Goal: Find specific page/section: Find specific page/section

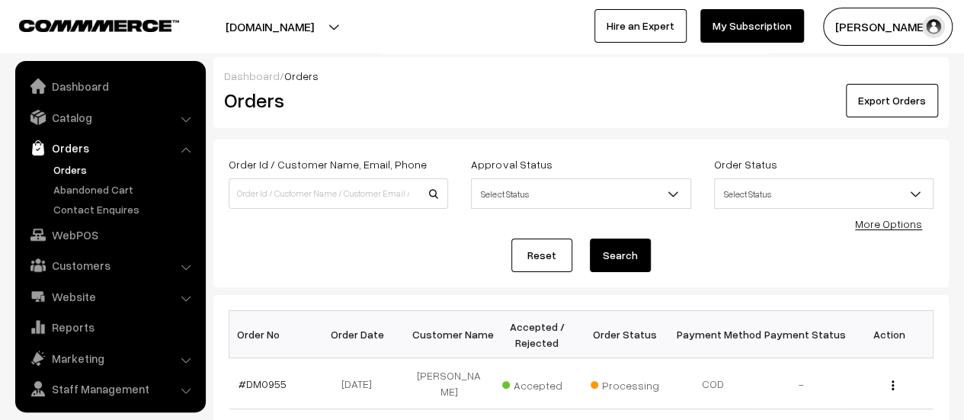
scroll to position [35, 0]
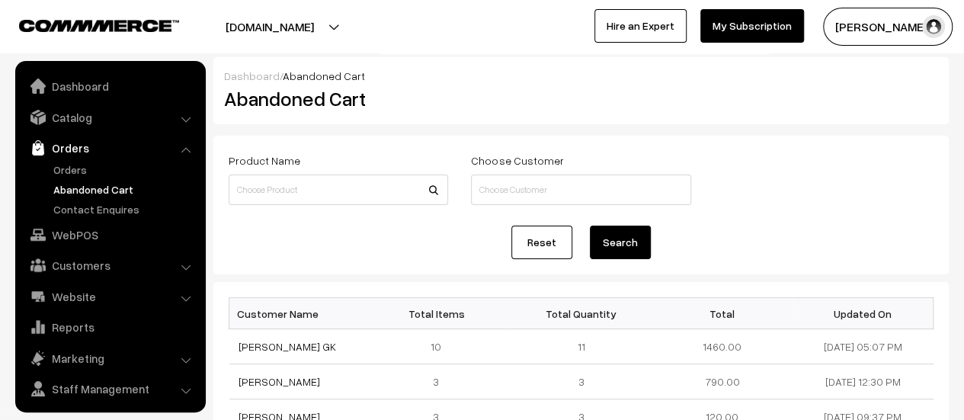
scroll to position [35, 0]
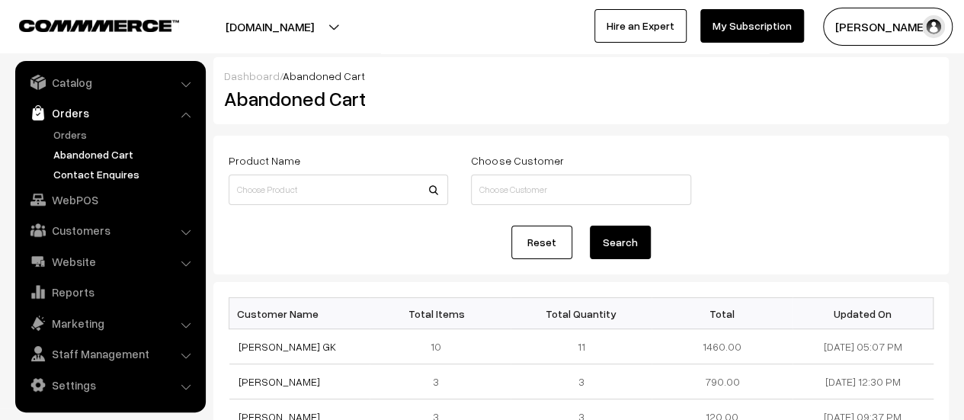
click at [113, 173] on link "Contact Enquires" at bounding box center [125, 174] width 151 height 16
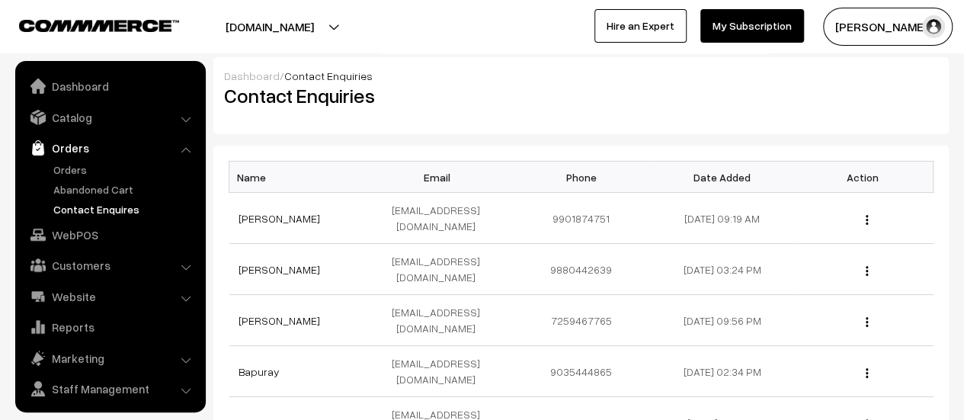
scroll to position [35, 0]
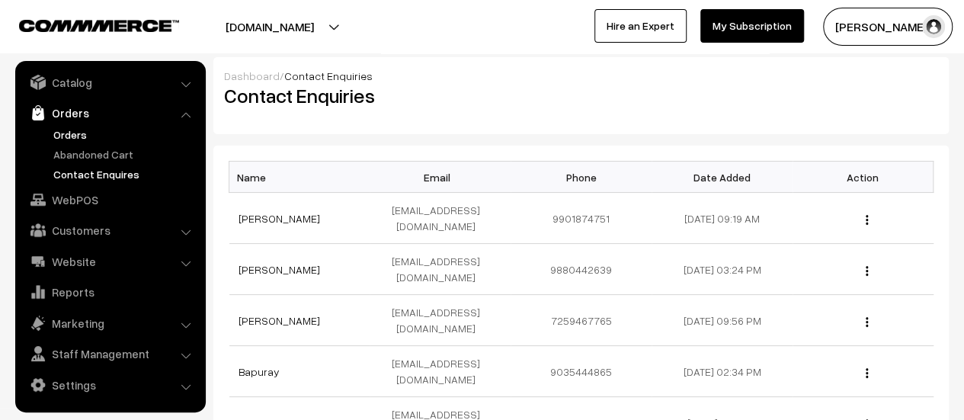
click at [71, 132] on link "Orders" at bounding box center [125, 135] width 151 height 16
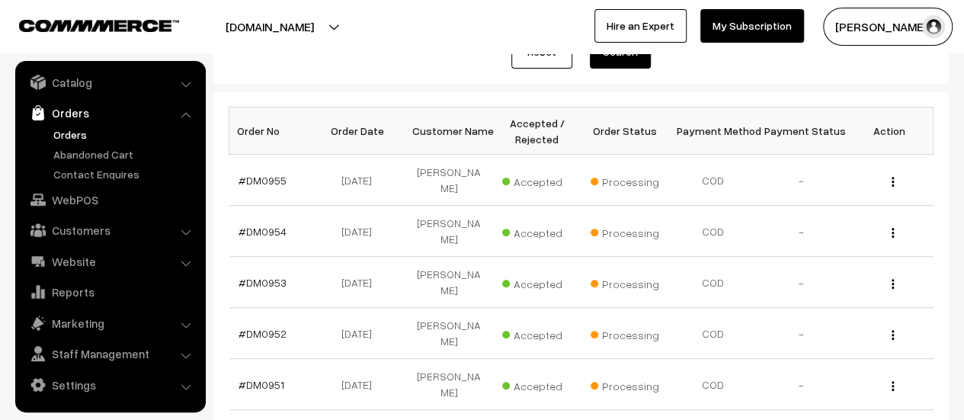
scroll to position [204, 0]
click at [88, 168] on link "Contact Enquires" at bounding box center [125, 174] width 151 height 16
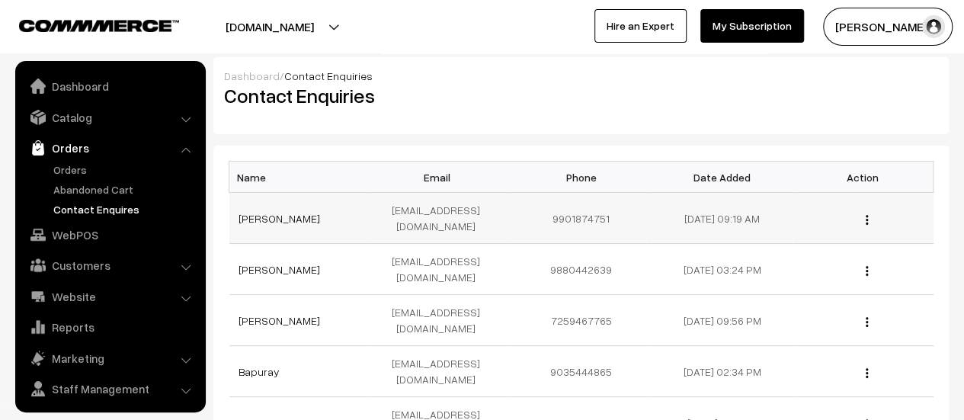
scroll to position [35, 0]
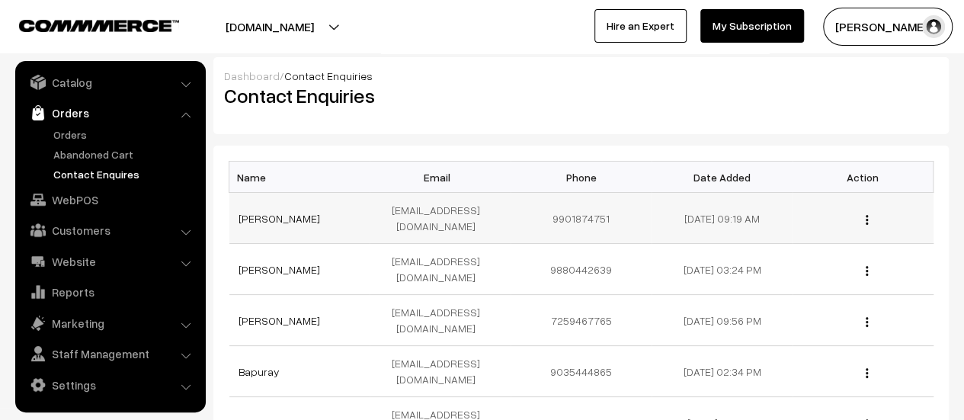
click at [492, 208] on td "[EMAIL_ADDRESS][DOMAIN_NAME]" at bounding box center [440, 218] width 141 height 51
drag, startPoint x: 492, startPoint y: 208, endPoint x: 383, endPoint y: 202, distance: 109.2
click at [383, 202] on td "[EMAIL_ADDRESS][DOMAIN_NAME]" at bounding box center [440, 218] width 141 height 51
copy td "[EMAIL_ADDRESS][DOMAIN_NAME]"
click at [93, 152] on link "Abandoned Cart" at bounding box center [125, 154] width 151 height 16
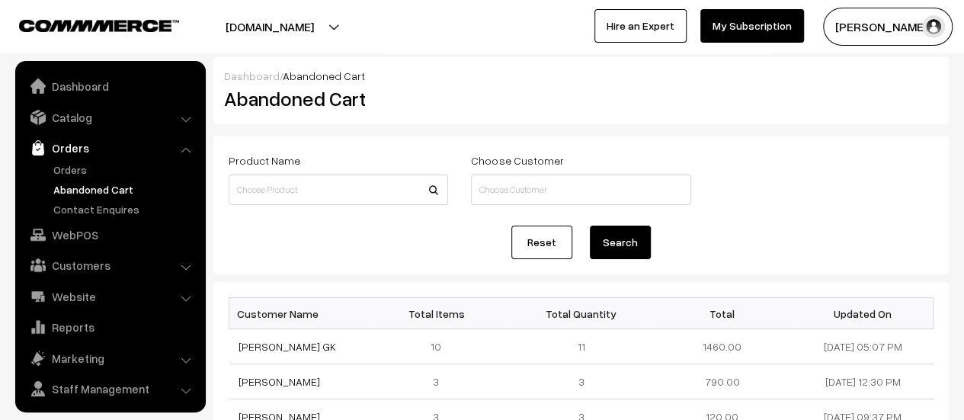
scroll to position [35, 0]
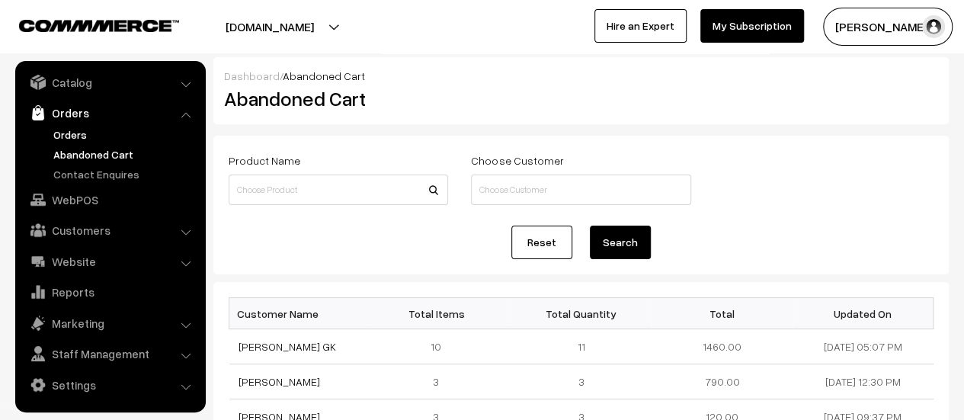
click at [64, 130] on link "Orders" at bounding box center [125, 135] width 151 height 16
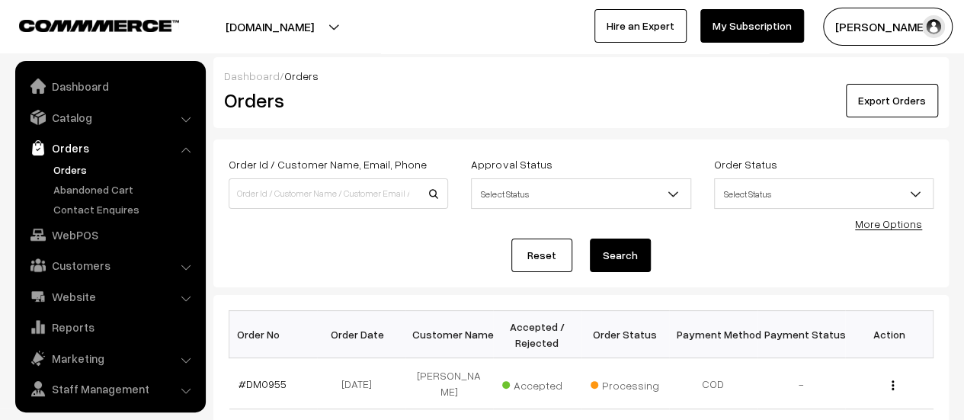
scroll to position [35, 0]
